Goal: Information Seeking & Learning: Understand process/instructions

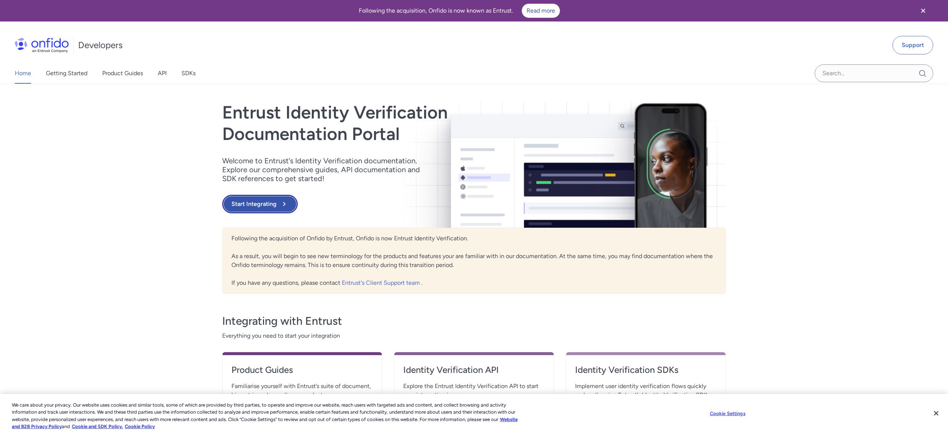
click at [265, 210] on button "Start Integrating" at bounding box center [260, 204] width 76 height 19
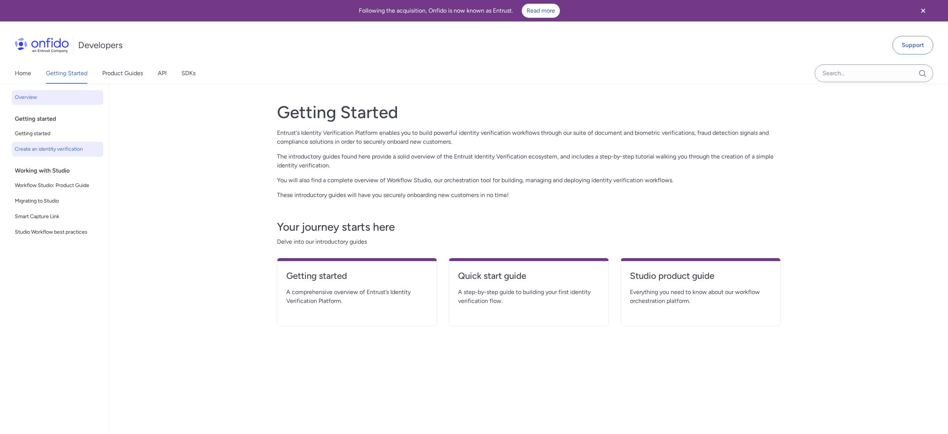
click at [77, 154] on link "Create an identity verification" at bounding box center [57, 149] width 91 height 15
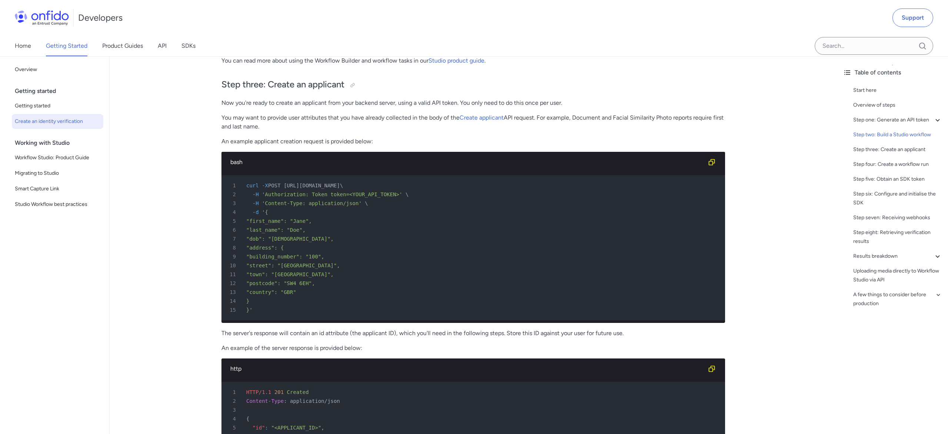
scroll to position [1421, 0]
